Goal: Find specific page/section: Find specific page/section

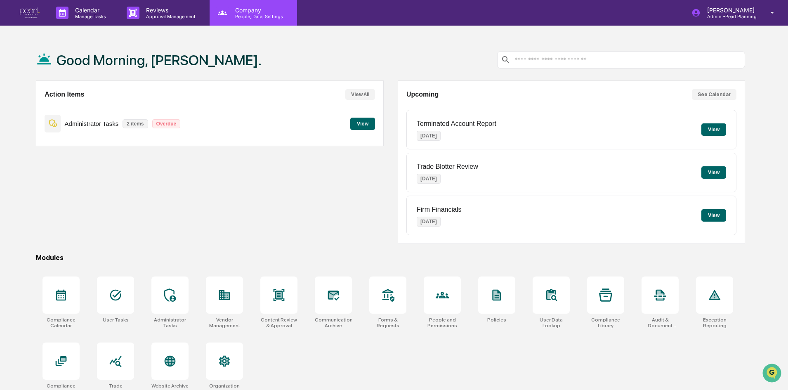
click at [280, 11] on p "Company" at bounding box center [258, 10] width 59 height 7
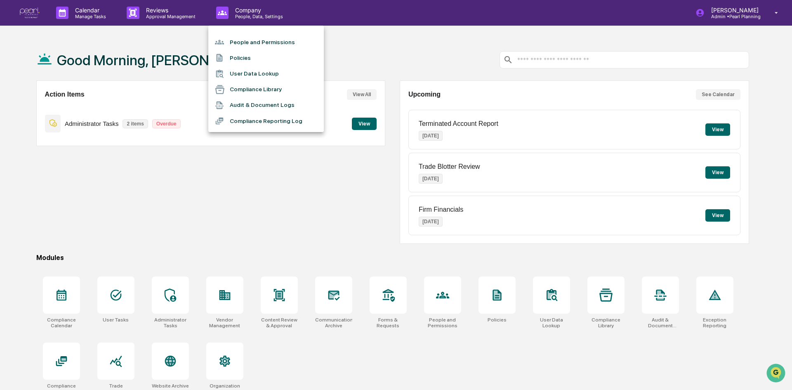
drag, startPoint x: 124, startPoint y: 16, endPoint x: 141, endPoint y: 16, distance: 17.3
click at [125, 16] on div at bounding box center [396, 195] width 792 height 390
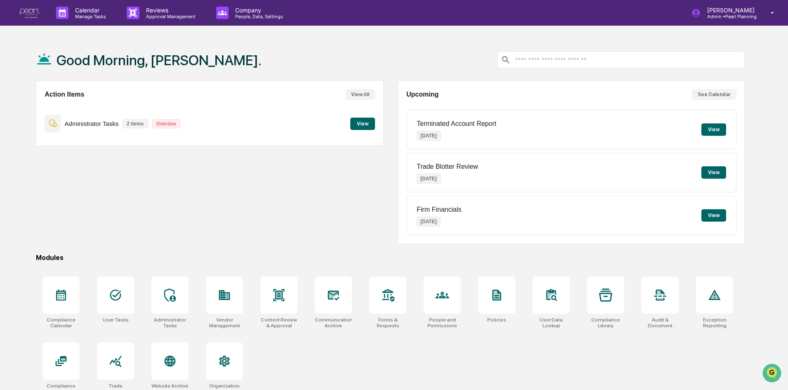
click at [160, 18] on p "Approval Management" at bounding box center [169, 17] width 60 height 6
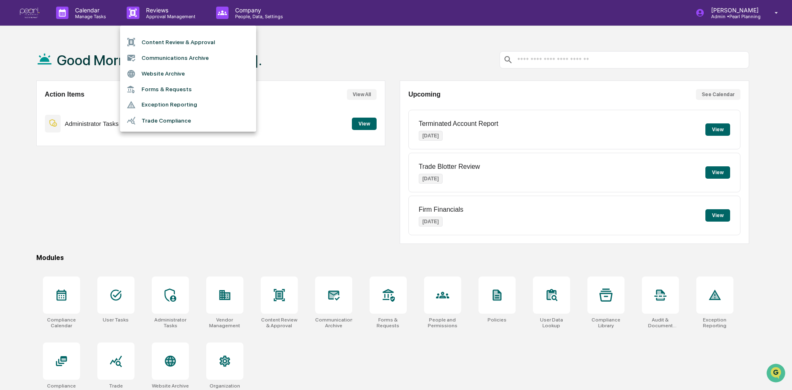
click at [156, 75] on li "Website Archive" at bounding box center [188, 74] width 136 height 16
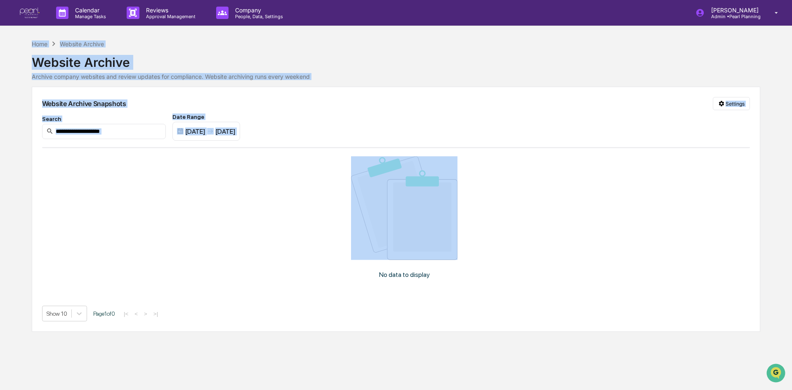
drag, startPoint x: 19, startPoint y: 41, endPoint x: 318, endPoint y: 269, distance: 375.3
click at [318, 269] on div "Calendar Manage Tasks Reviews Approval Management Company People, Data, Setting…" at bounding box center [396, 195] width 792 height 390
click at [587, 98] on div "Website Archive Snapshots Settings" at bounding box center [396, 103] width 708 height 13
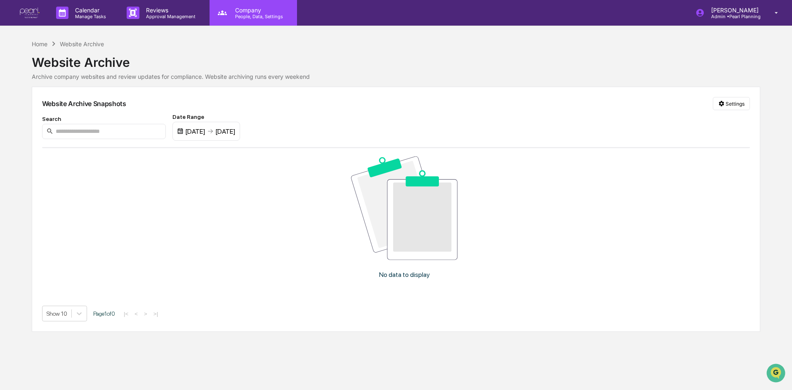
click at [257, 10] on p "Company" at bounding box center [258, 10] width 59 height 7
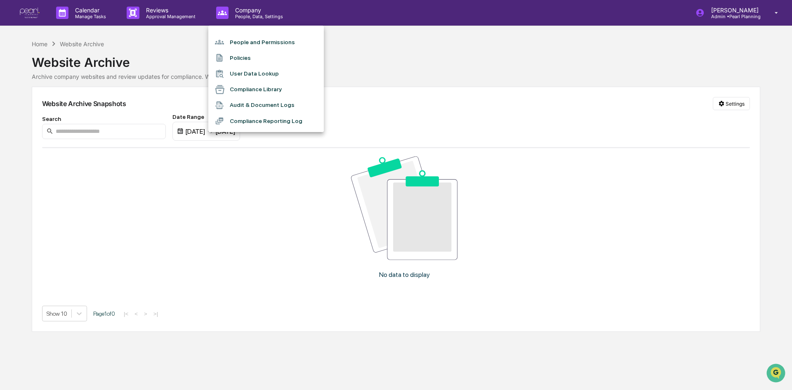
click at [153, 11] on div at bounding box center [396, 195] width 792 height 390
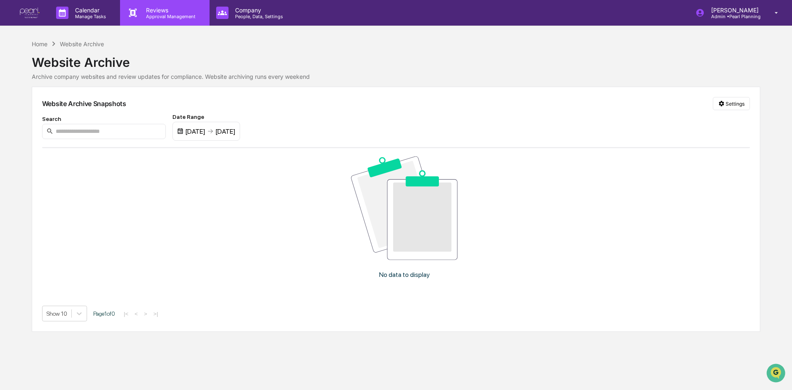
click at [167, 15] on p "Approval Management" at bounding box center [169, 17] width 60 height 6
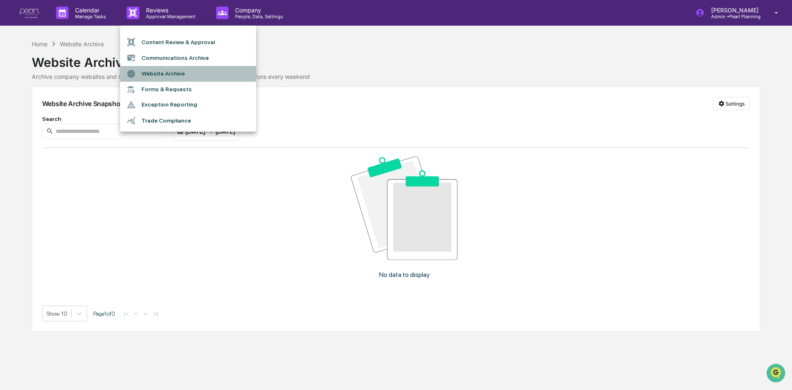
click at [158, 68] on li "Website Archive" at bounding box center [188, 74] width 136 height 16
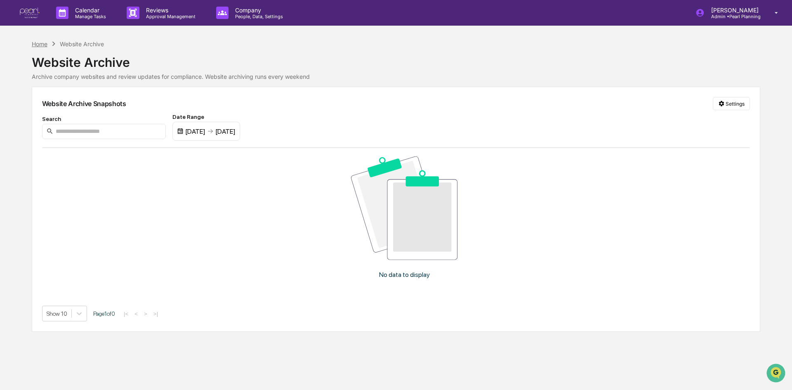
click at [40, 40] on div "Home" at bounding box center [40, 43] width 16 height 7
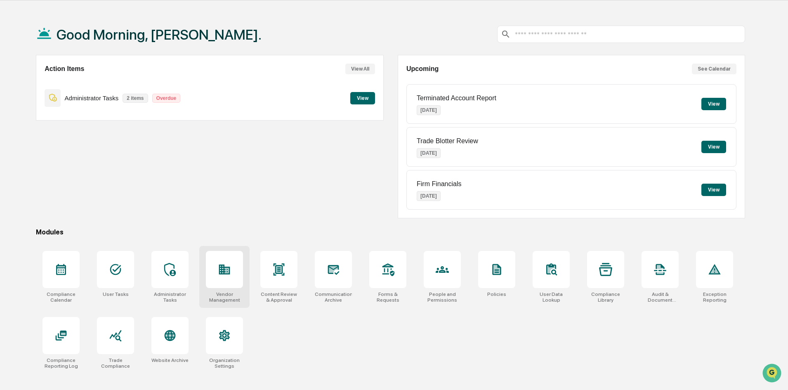
scroll to position [39, 0]
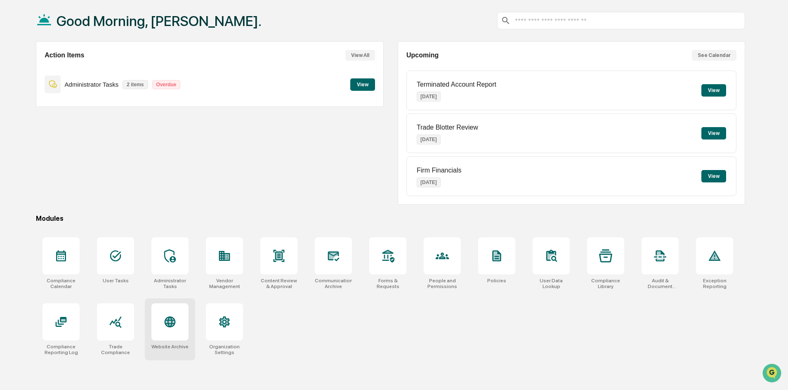
click at [164, 325] on icon at bounding box center [169, 321] width 13 height 13
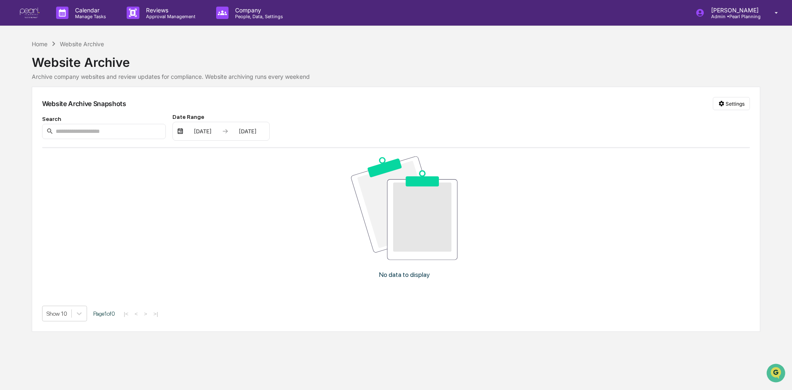
click at [271, 77] on div "Archive company websites and review updates for compliance. Website archiving r…" at bounding box center [396, 76] width 728 height 7
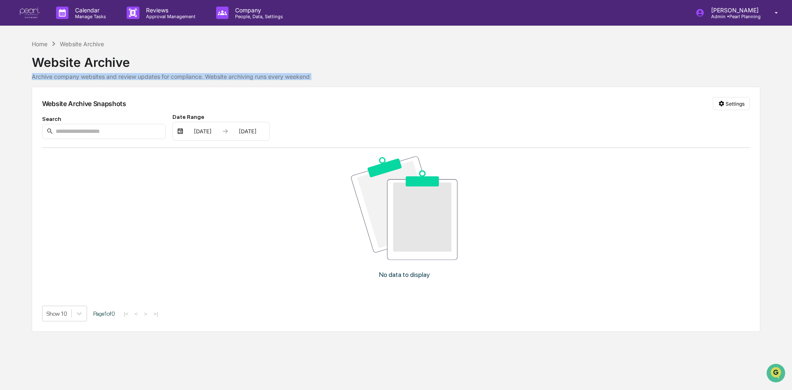
click at [271, 77] on div "Archive company websites and review updates for compliance. Website archiving r…" at bounding box center [396, 76] width 728 height 7
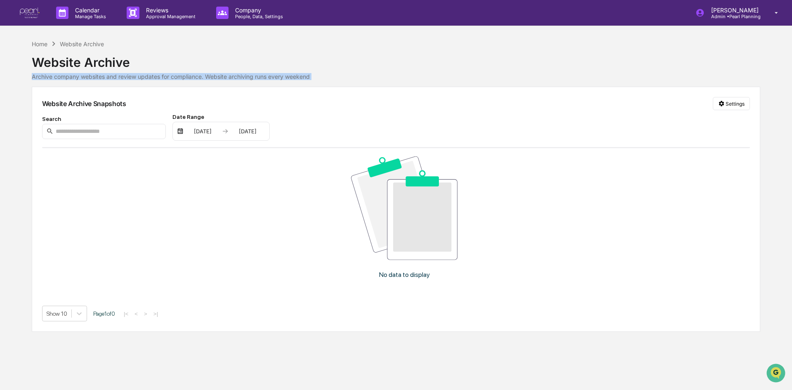
click at [271, 77] on div "Archive company websites and review updates for compliance. Website archiving r…" at bounding box center [396, 76] width 728 height 7
